Goal: Register for event/course

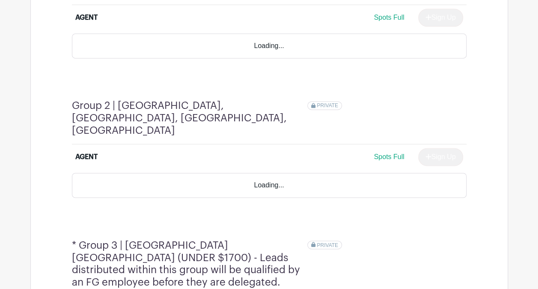
scroll to position [643, 0]
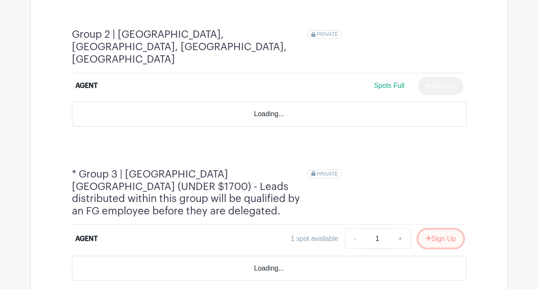
click at [437, 229] on button "Sign Up" at bounding box center [440, 238] width 45 height 18
click at [455, 229] on div "Sign Up" at bounding box center [438, 238] width 52 height 18
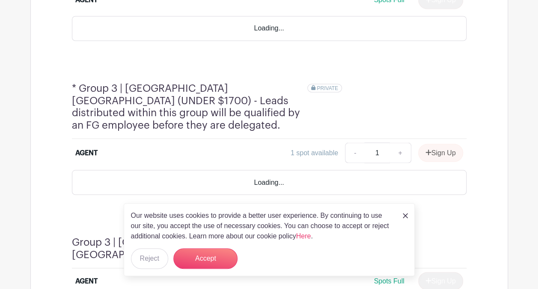
scroll to position [704, 0]
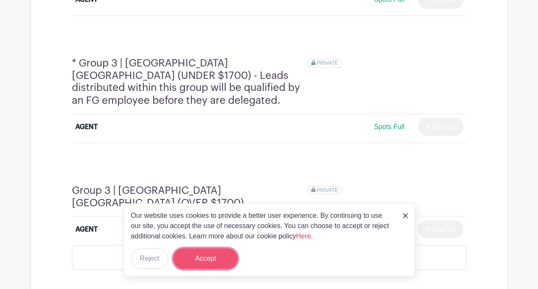
click at [202, 263] on button "Accept" at bounding box center [205, 258] width 64 height 21
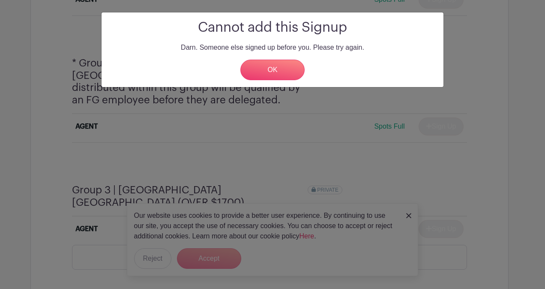
click at [263, 46] on p "Darn. Someone else signed up before you. Please try again." at bounding box center [272, 47] width 328 height 10
click at [264, 64] on link "OK" at bounding box center [272, 70] width 64 height 21
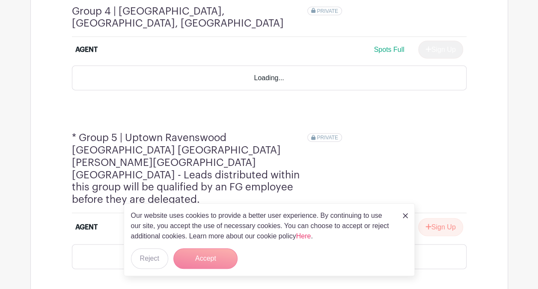
scroll to position [1047, 0]
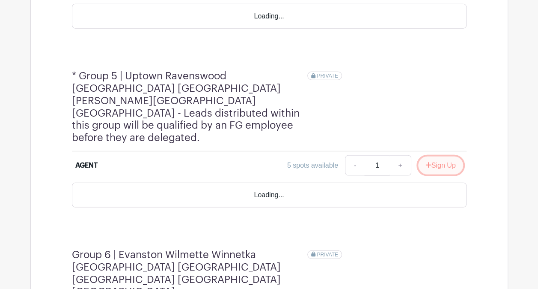
click at [437, 156] on button "Sign Up" at bounding box center [440, 165] width 45 height 18
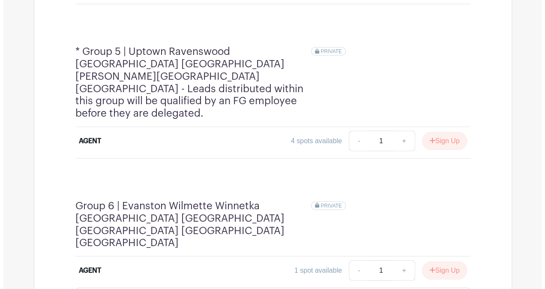
scroll to position [1047, 0]
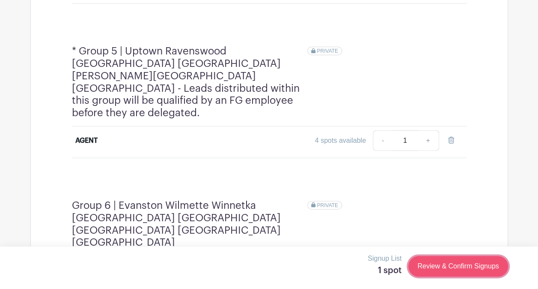
click at [434, 263] on link "Review & Confirm Signups" at bounding box center [458, 266] width 99 height 21
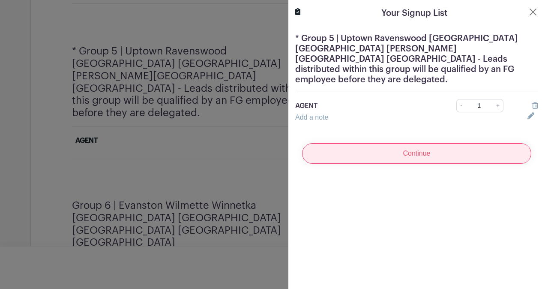
click at [424, 146] on input "Continue" at bounding box center [416, 153] width 229 height 21
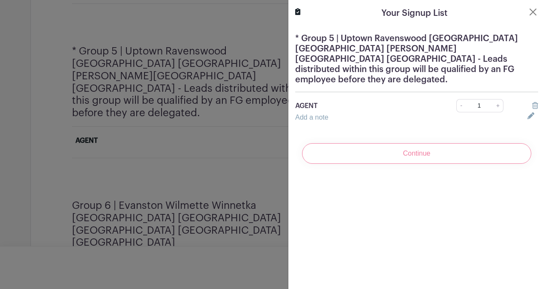
click at [409, 137] on div "Continue" at bounding box center [416, 153] width 243 height 34
click at [408, 142] on div "Continue" at bounding box center [416, 153] width 243 height 34
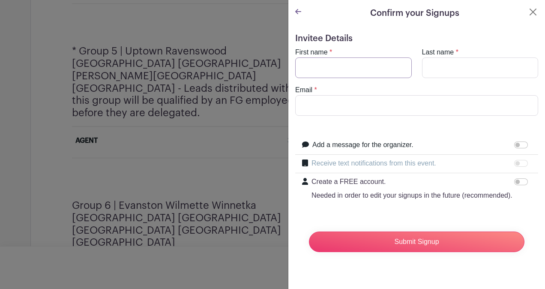
click at [332, 58] on input "First name" at bounding box center [353, 67] width 117 height 21
type input "y"
click at [429, 67] on input "Last name" at bounding box center [480, 67] width 117 height 21
type input "c"
click at [362, 102] on input "Email" at bounding box center [416, 105] width 243 height 21
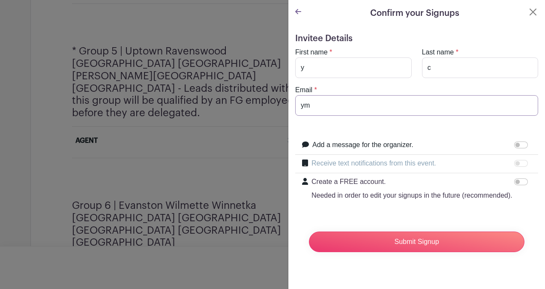
type input "[EMAIL_ADDRESS][DOMAIN_NAME]"
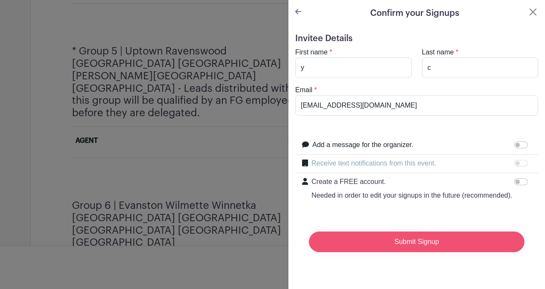
click at [418, 252] on input "Submit Signup" at bounding box center [416, 241] width 215 height 21
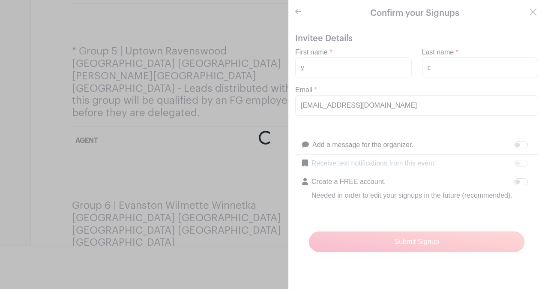
click at [213, 255] on div "Loading..." at bounding box center [272, 144] width 545 height 289
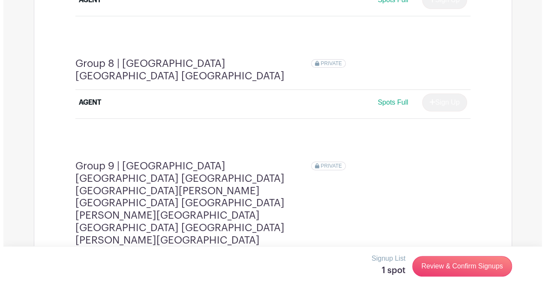
scroll to position [1665, 0]
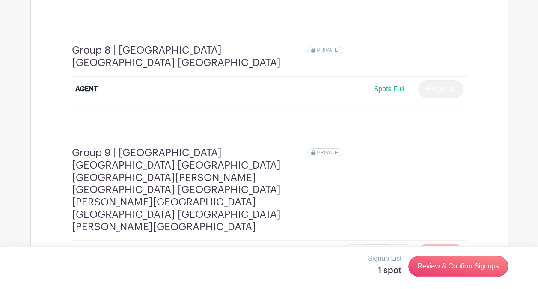
click at [433, 245] on button "Sign Up" at bounding box center [440, 254] width 45 height 18
click at [464, 279] on div "Signup List 1 spot Review & Confirm Signups" at bounding box center [269, 267] width 538 height 43
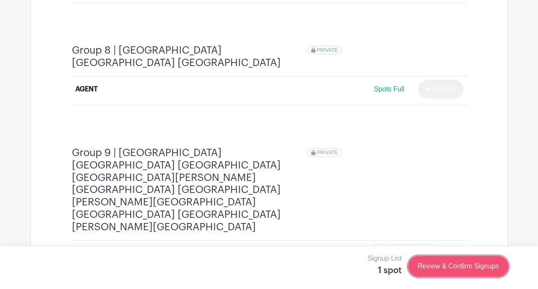
click at [460, 271] on link "Review & Confirm Signups" at bounding box center [458, 266] width 99 height 21
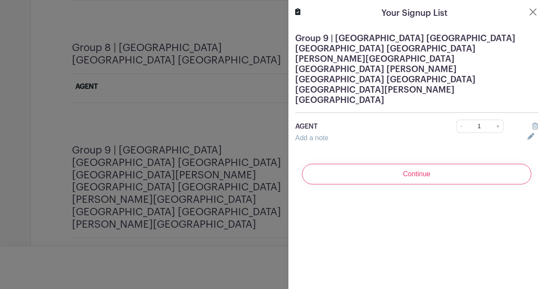
scroll to position [1662, 0]
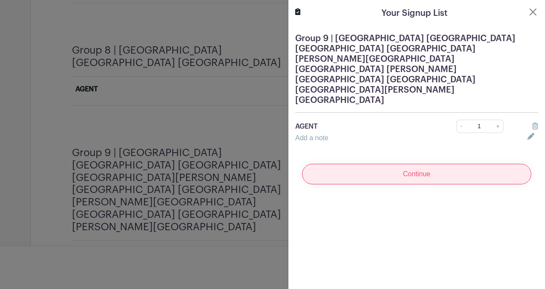
click at [442, 164] on input "Continue" at bounding box center [416, 174] width 229 height 21
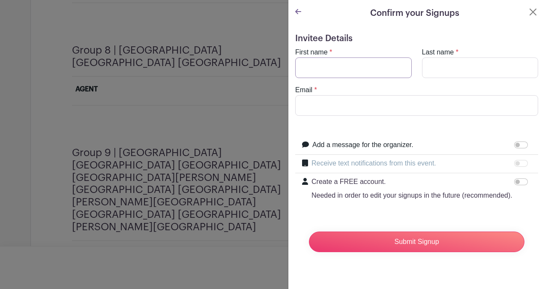
click at [356, 69] on input "First name" at bounding box center [353, 67] width 117 height 21
type input "y"
click at [435, 67] on input "Last name" at bounding box center [480, 67] width 117 height 21
type input "c"
click at [373, 106] on input "Email" at bounding box center [416, 105] width 243 height 21
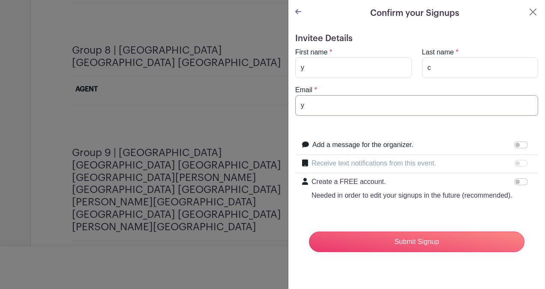
type input "[EMAIL_ADDRESS][DOMAIN_NAME]"
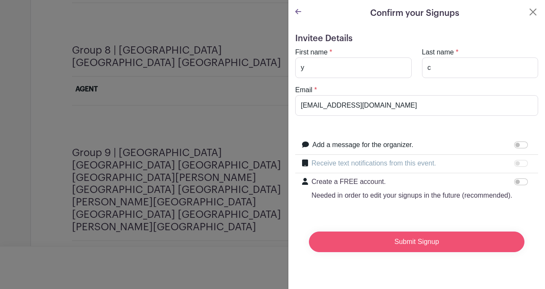
click at [412, 244] on input "Submit Signup" at bounding box center [416, 241] width 215 height 21
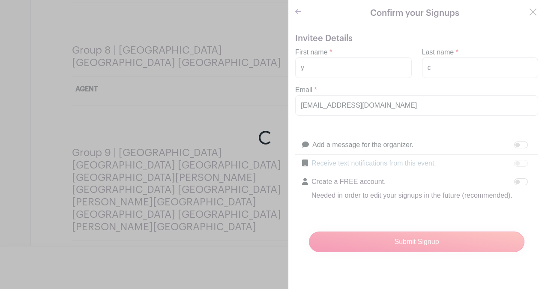
scroll to position [1660, 0]
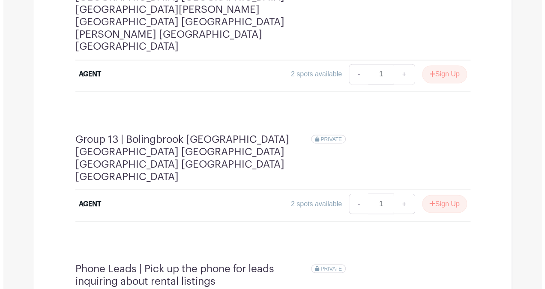
scroll to position [2301, 0]
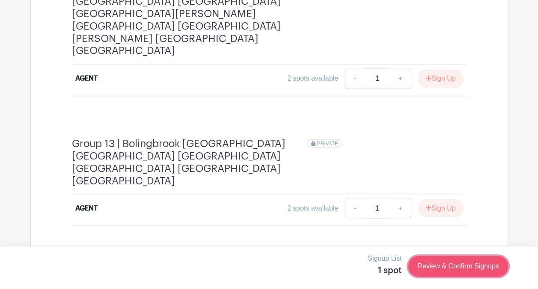
click at [447, 261] on link "Review & Confirm Signups" at bounding box center [458, 266] width 99 height 21
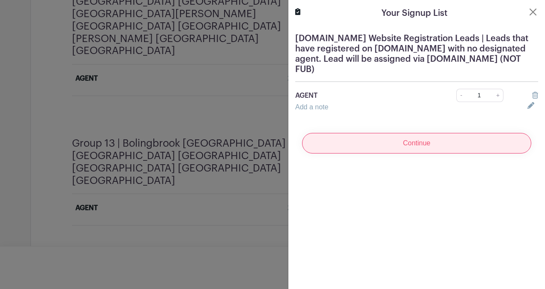
click at [415, 146] on input "Continue" at bounding box center [416, 143] width 229 height 21
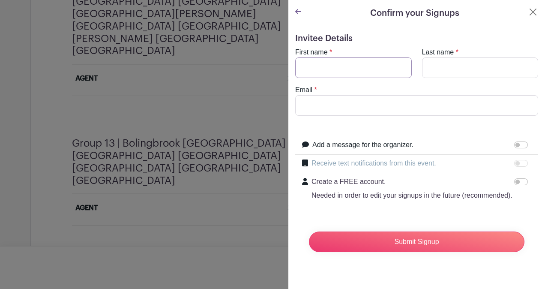
click at [321, 74] on input "First name" at bounding box center [353, 67] width 117 height 21
type input "y"
click at [435, 70] on input "Last name" at bounding box center [480, 67] width 117 height 21
type input "Couty"
type input "[EMAIL_ADDRESS][DOMAIN_NAME]"
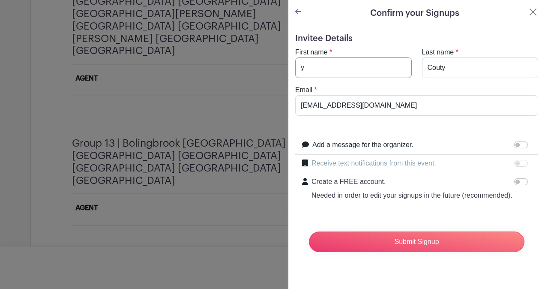
click at [329, 72] on input "y" at bounding box center [353, 67] width 117 height 21
click at [308, 105] on input "[EMAIL_ADDRESS][DOMAIN_NAME]" at bounding box center [416, 105] width 243 height 21
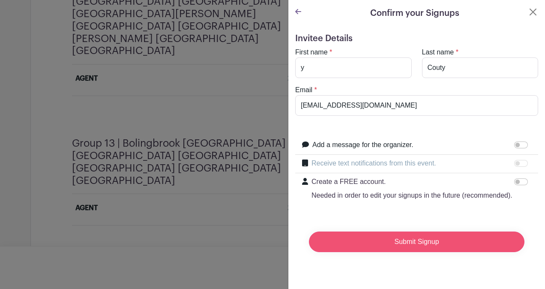
click at [407, 252] on input "Submit Signup" at bounding box center [416, 241] width 215 height 21
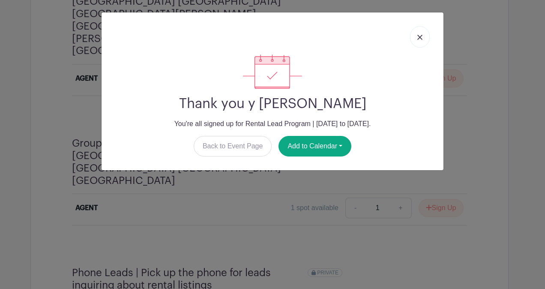
scroll to position [2293, 0]
